Goal: Task Accomplishment & Management: Manage account settings

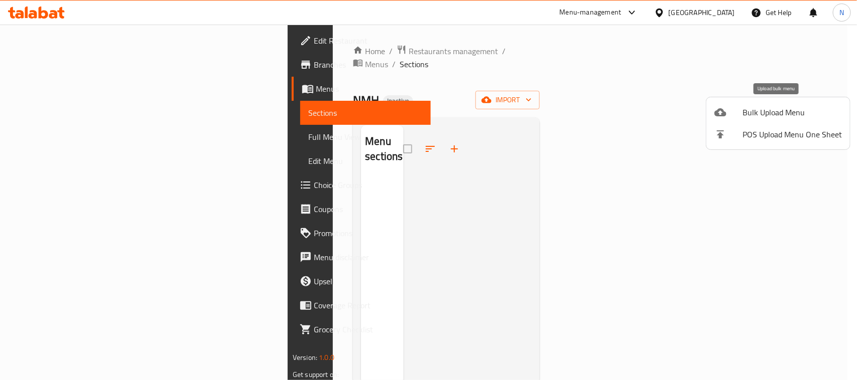
click at [733, 111] on div at bounding box center [728, 112] width 28 height 12
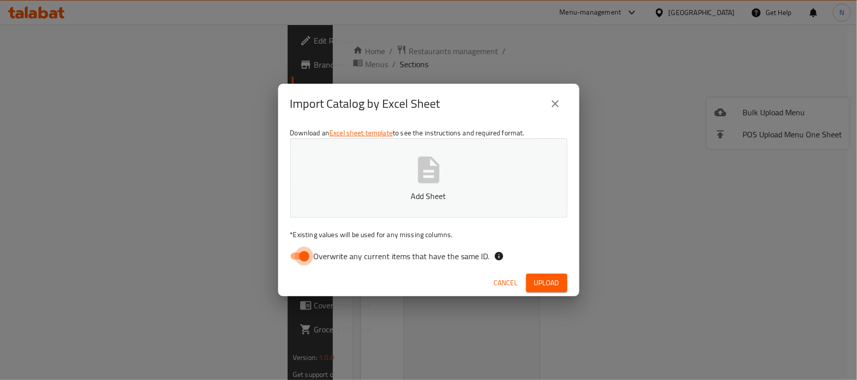
drag, startPoint x: 302, startPoint y: 256, endPoint x: 363, endPoint y: 210, distance: 76.3
click at [303, 256] on input "Overwrite any current items that have the same ID." at bounding box center [303, 256] width 57 height 19
checkbox input "false"
click at [546, 287] on span "Upload" at bounding box center [546, 283] width 25 height 13
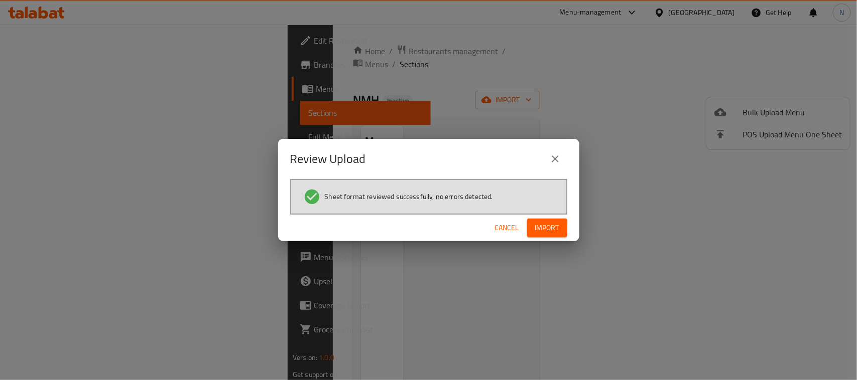
click at [545, 239] on div "Cancel Import" at bounding box center [428, 228] width 301 height 27
click at [548, 231] on span "Import" at bounding box center [547, 228] width 24 height 13
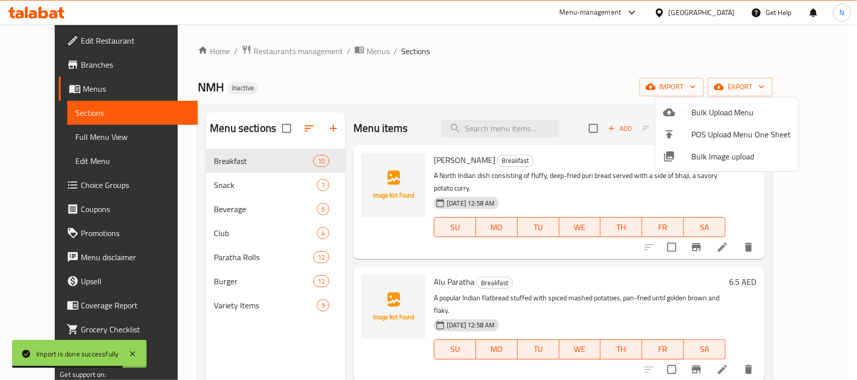
click at [71, 71] on div at bounding box center [428, 190] width 857 height 380
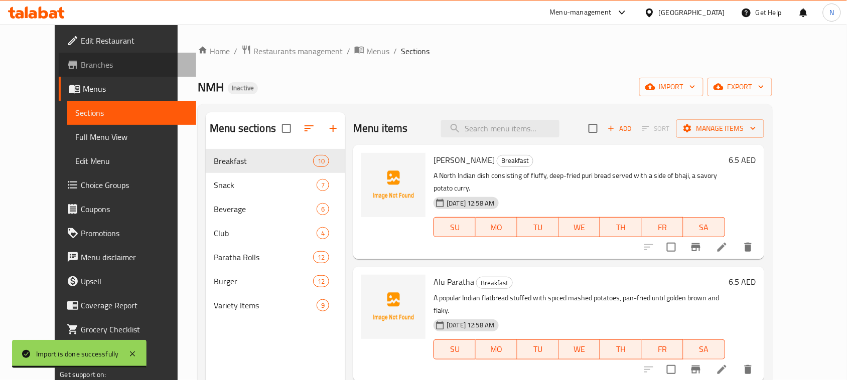
click at [81, 61] on span "Branches" at bounding box center [134, 65] width 107 height 12
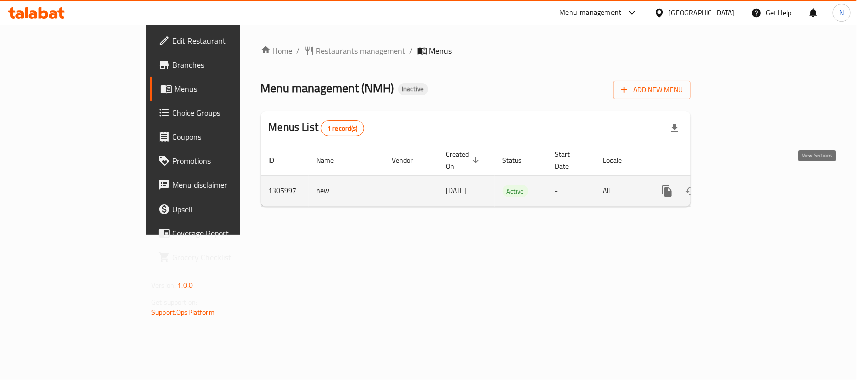
click at [745, 185] on icon "enhanced table" at bounding box center [739, 191] width 12 height 12
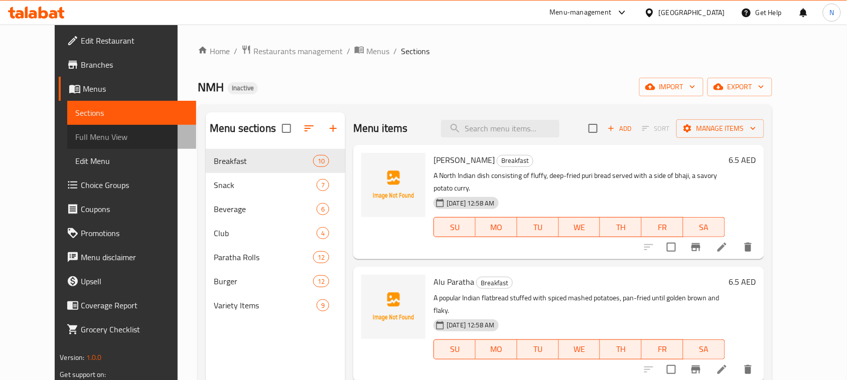
click at [75, 138] on span "Full Menu View" at bounding box center [131, 137] width 113 height 12
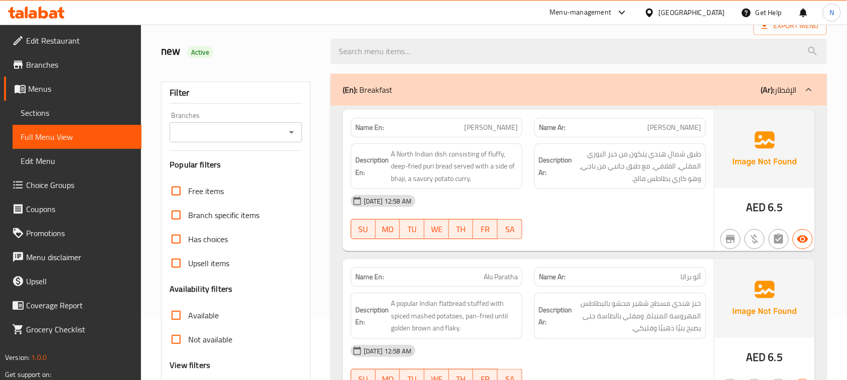
scroll to position [188, 0]
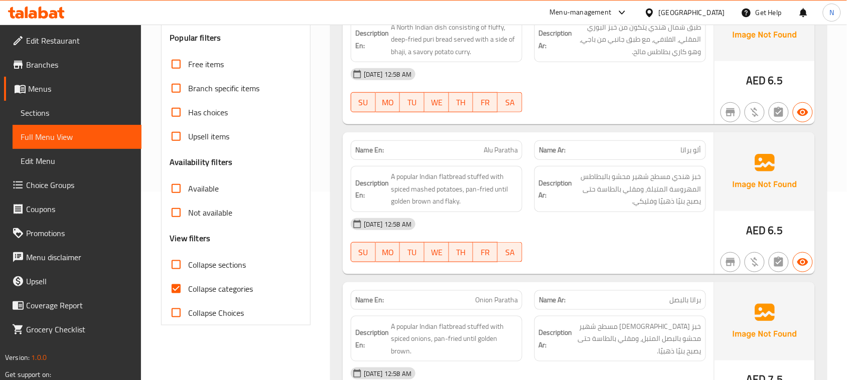
click at [176, 287] on input "Collapse categories" at bounding box center [176, 289] width 24 height 24
checkbox input "false"
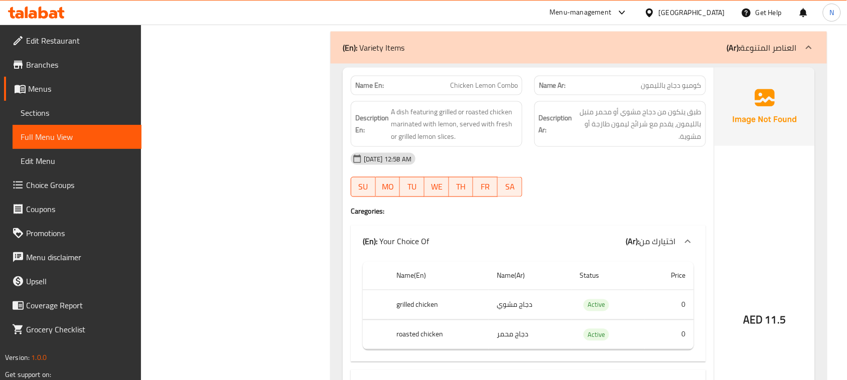
scroll to position [8279, 0]
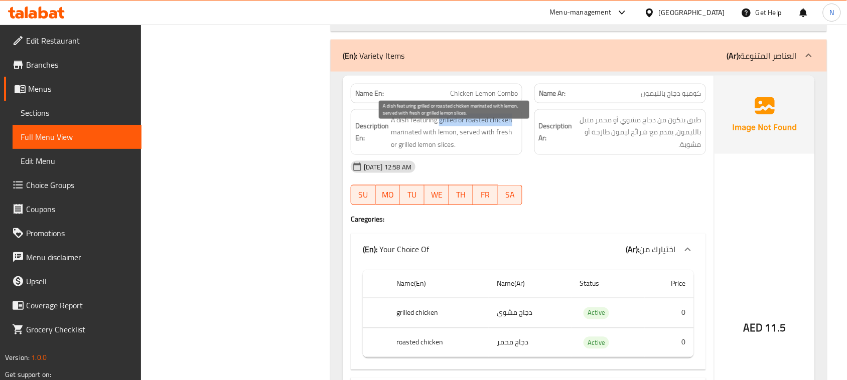
drag, startPoint x: 438, startPoint y: 133, endPoint x: 513, endPoint y: 133, distance: 75.3
click at [513, 133] on span "A dish featuring grilled or roasted chicken marinated with lemon, served with f…" at bounding box center [454, 132] width 127 height 37
copy span "grilled or roasted chicken"
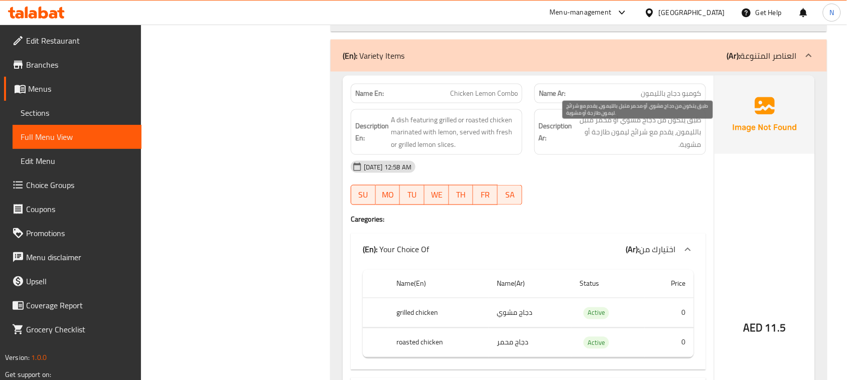
click at [644, 151] on span "طبق يتكون من دجاج مشوي أو محمر متبل بالليمون، يقدم مع شرائح ليمون طازجة أو مشوي…" at bounding box center [638, 132] width 127 height 37
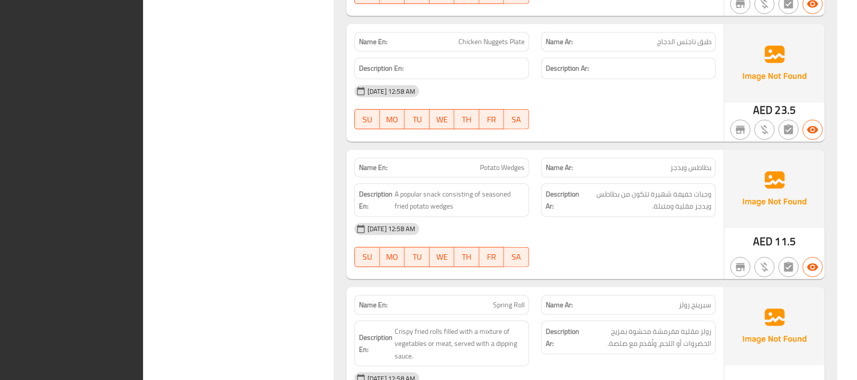
scroll to position [0, 0]
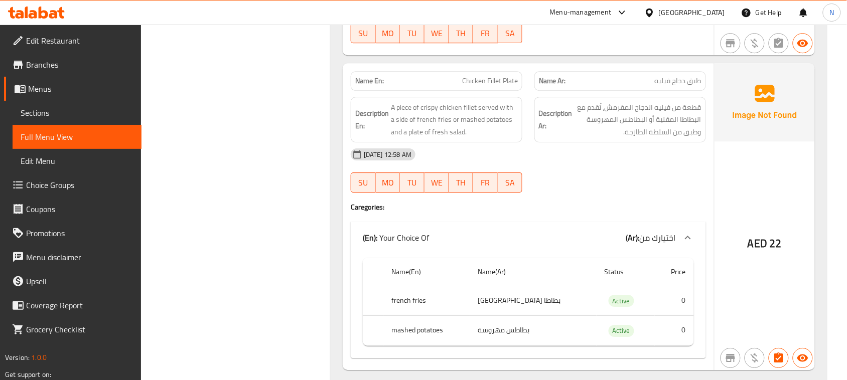
click at [54, 71] on span "Branches" at bounding box center [79, 65] width 107 height 12
